Goal: Find specific page/section: Find specific page/section

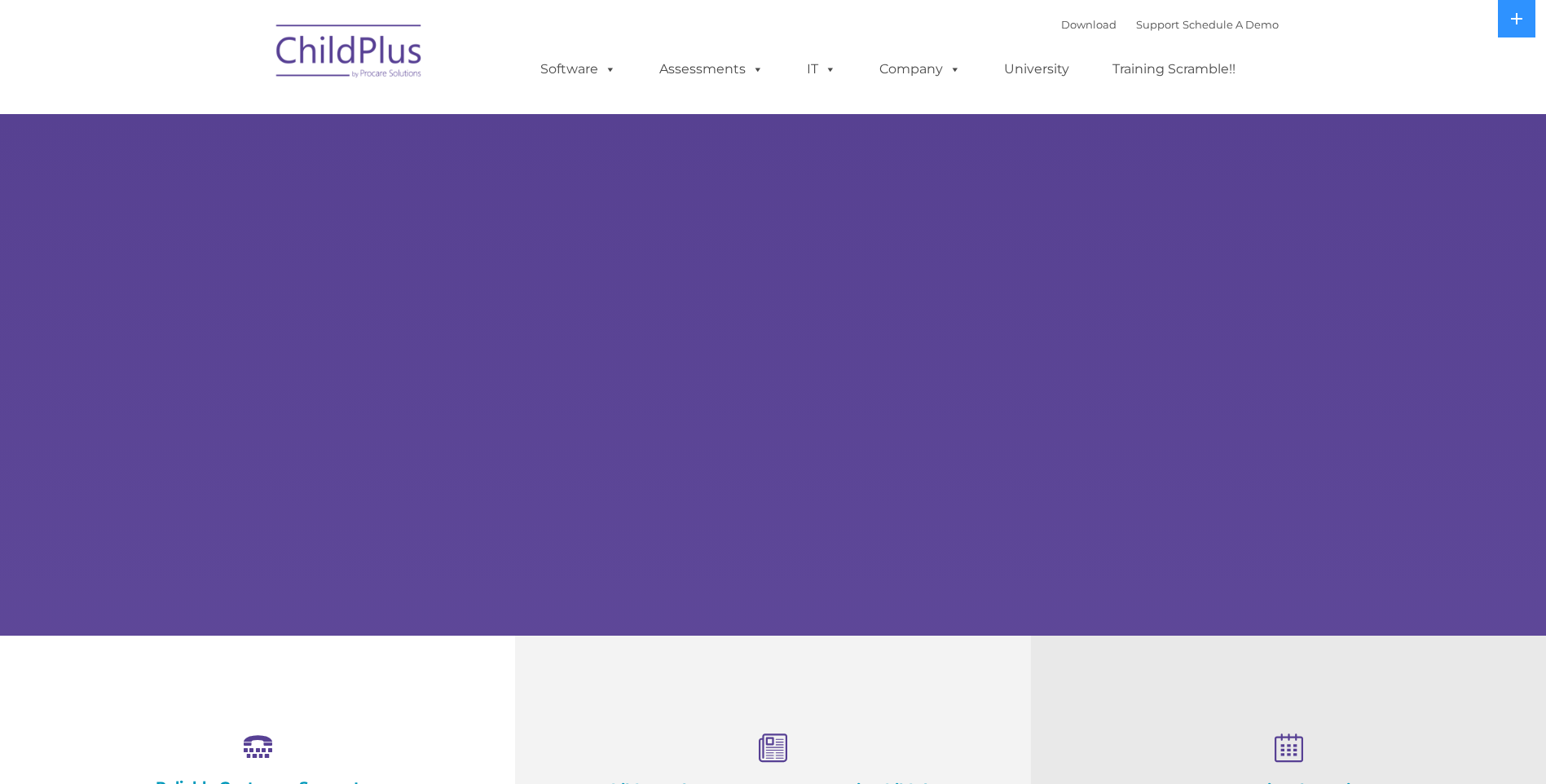
select select "MEDIUM"
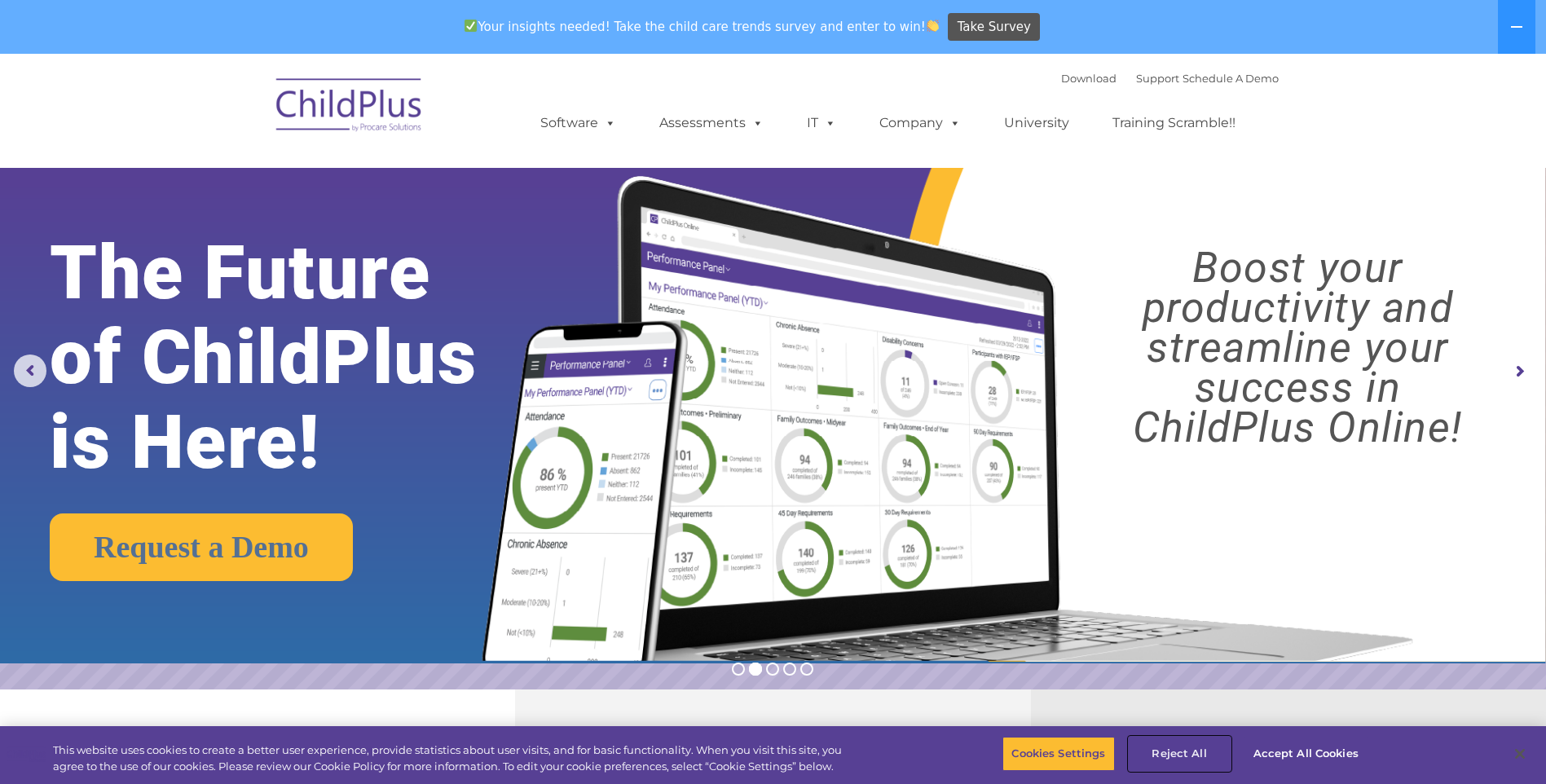
click at [1184, 750] on button "Reject All" at bounding box center [1180, 753] width 102 height 34
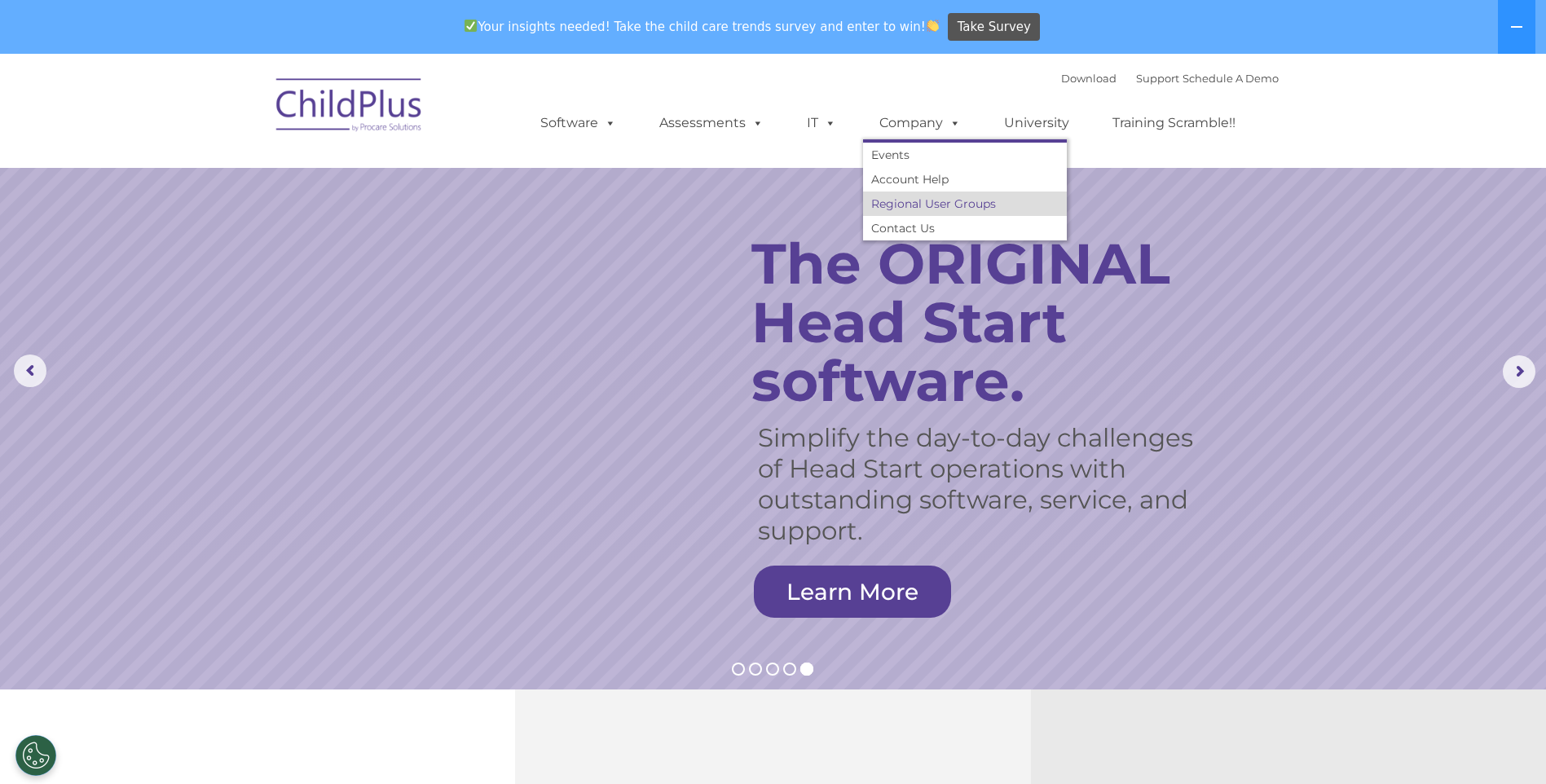
click at [932, 206] on link "Regional User Groups" at bounding box center [966, 203] width 204 height 25
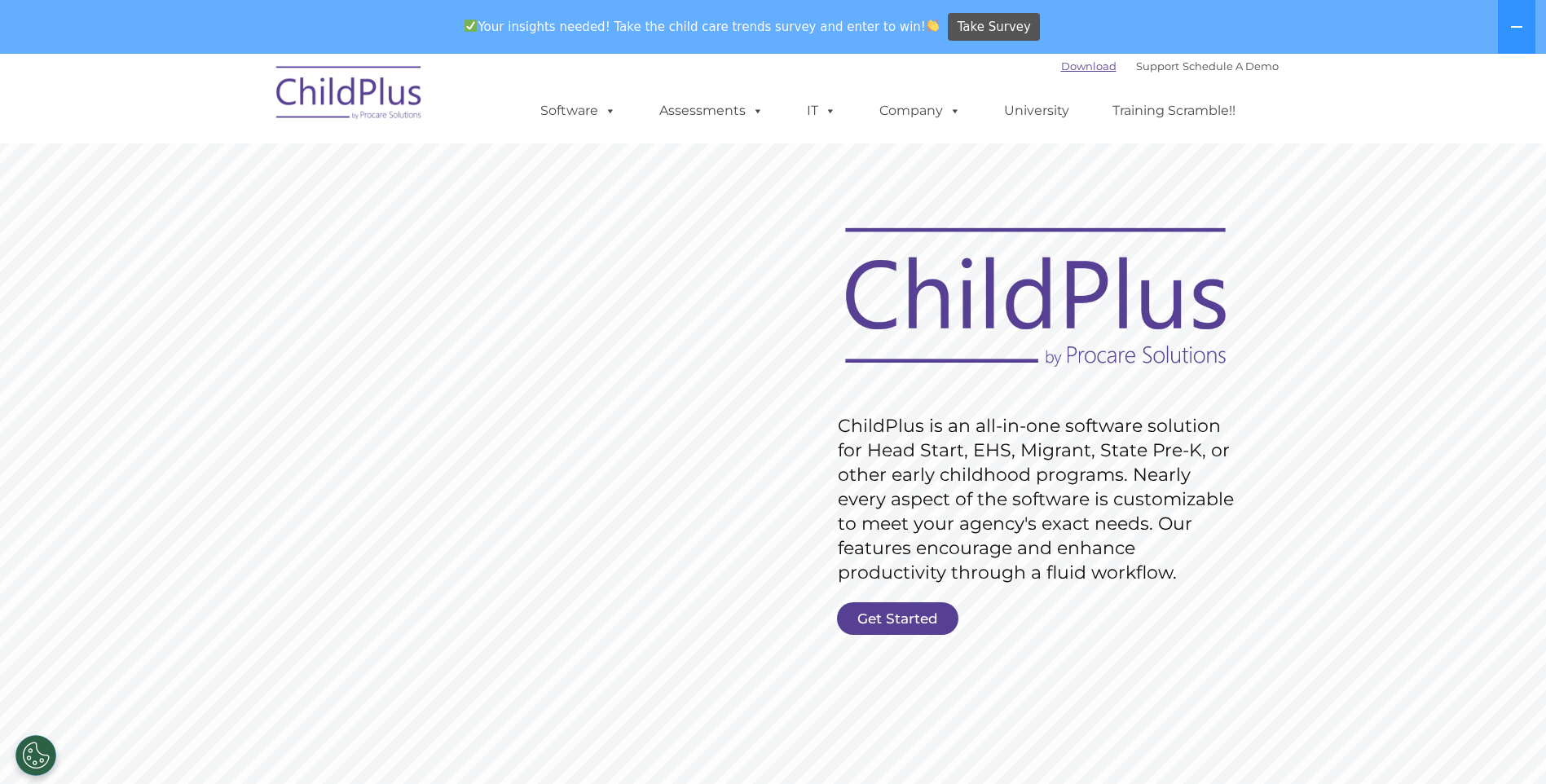
click at [1062, 65] on link "Download" at bounding box center [1089, 65] width 55 height 13
